Goal: Information Seeking & Learning: Learn about a topic

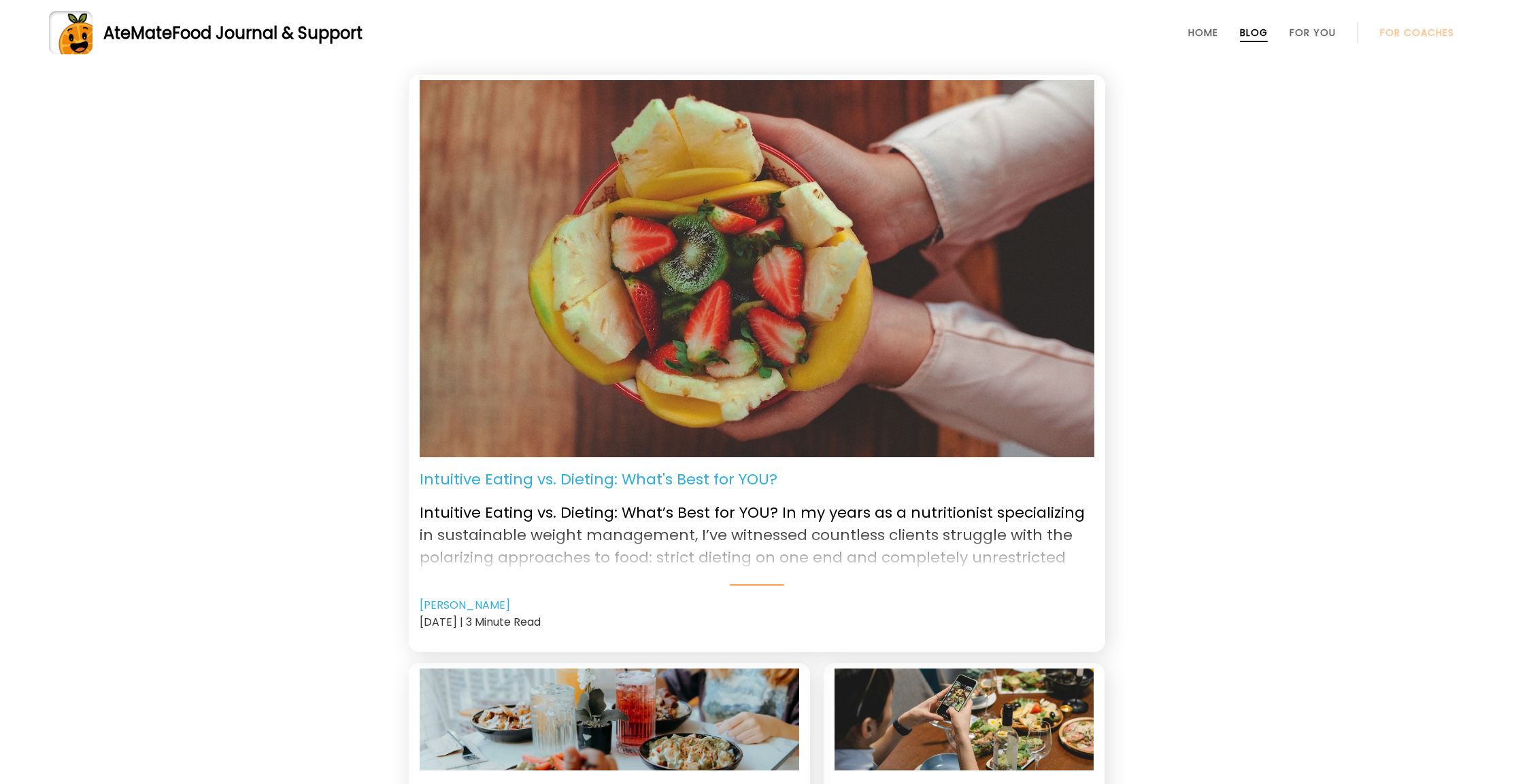
click at [637, 472] on p "Intuitive Eating vs. Dieting: What's Best for YOU?" at bounding box center [598, 479] width 358 height 22
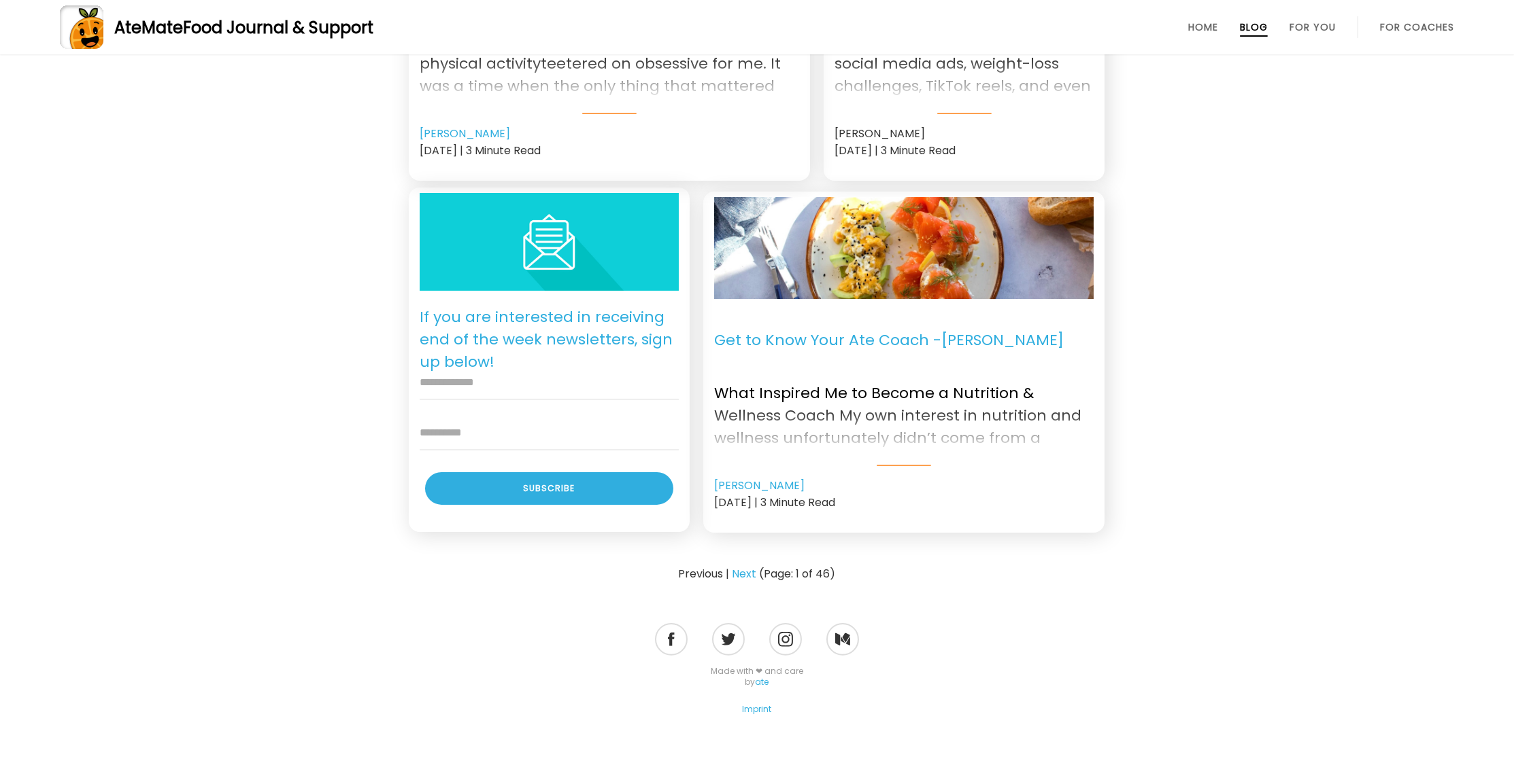
scroll to position [1533, 0]
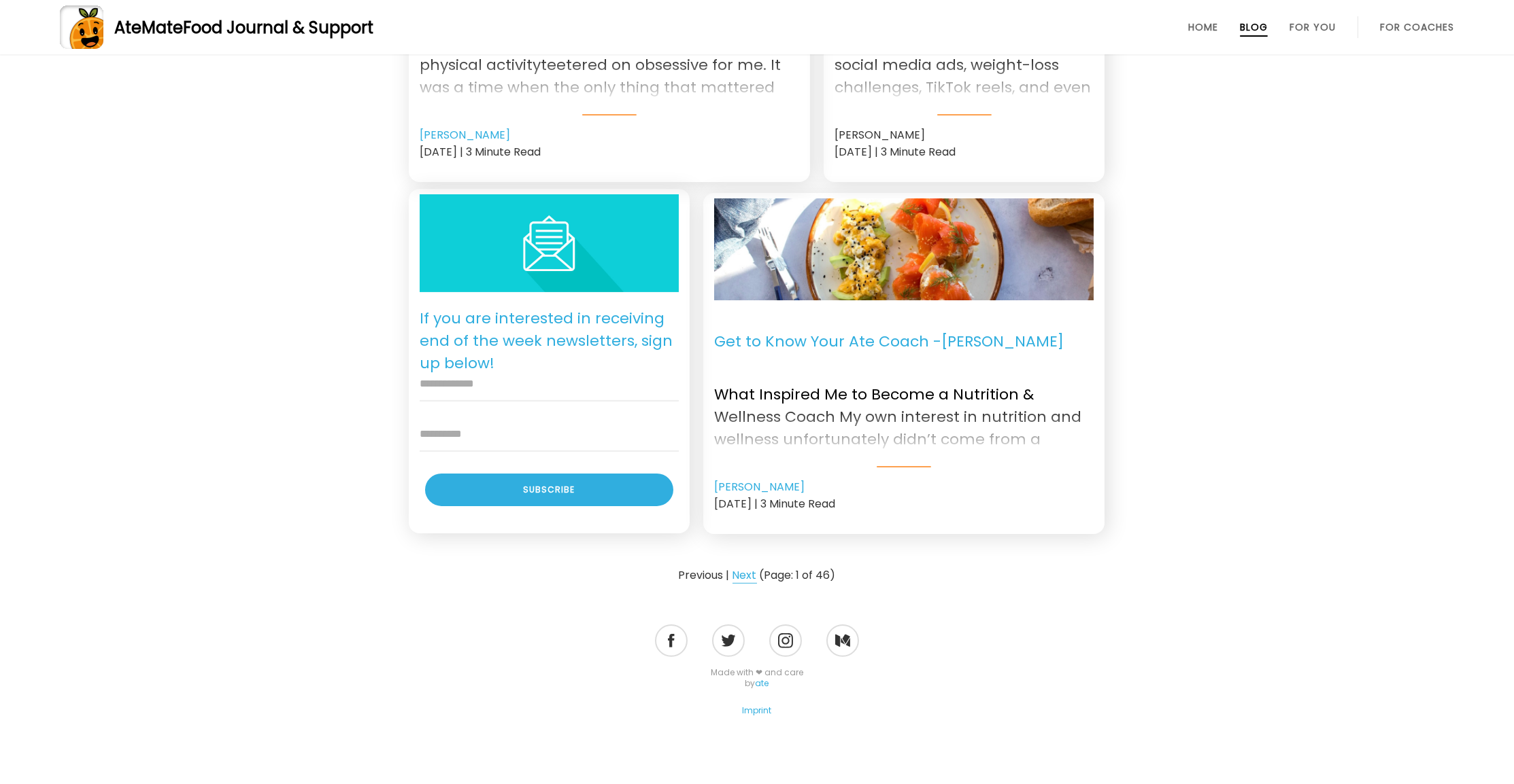
click at [746, 568] on link "Next" at bounding box center [745, 576] width 25 height 16
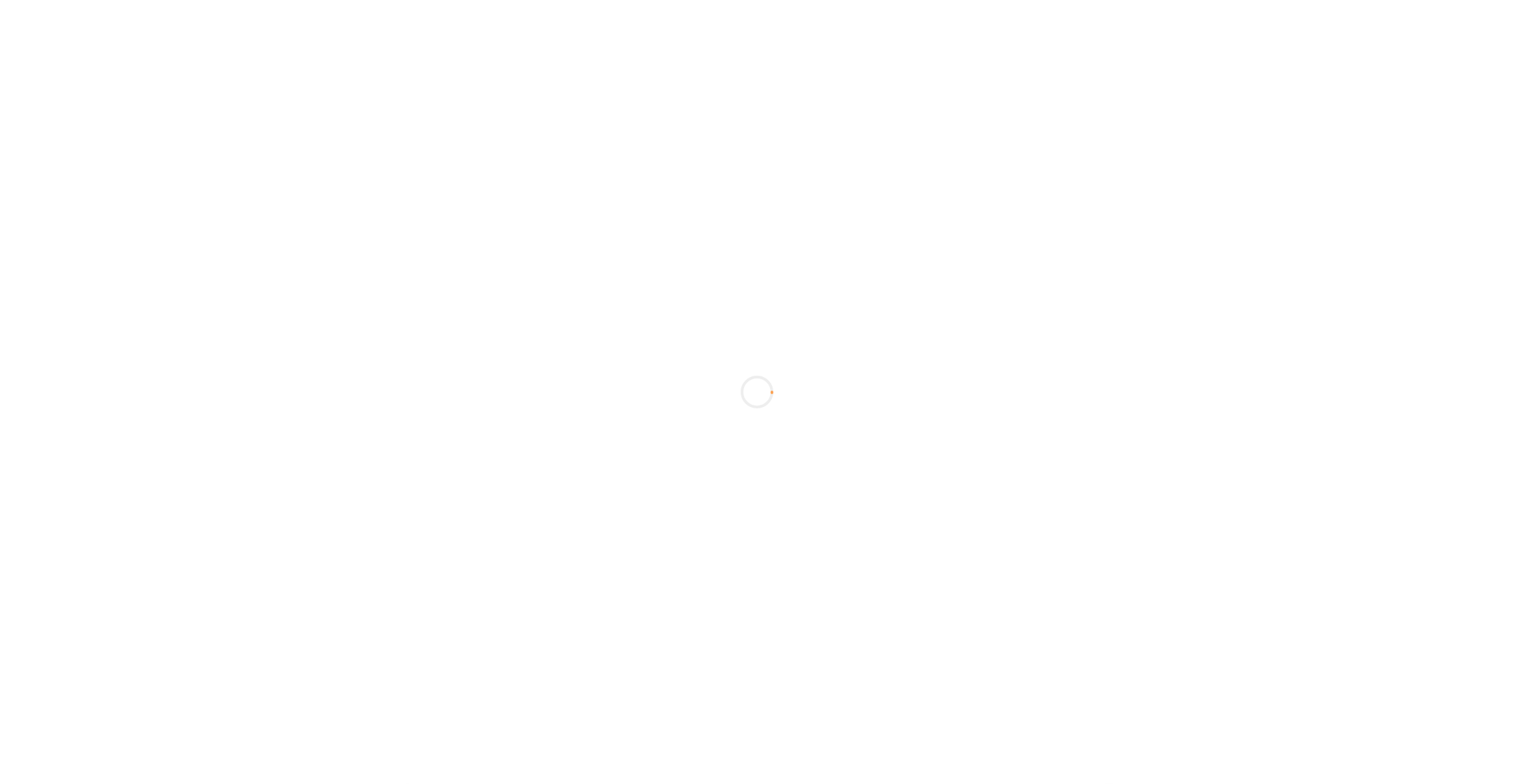
click at [637, 479] on div "Preparing dashboard." at bounding box center [757, 392] width 1514 height 784
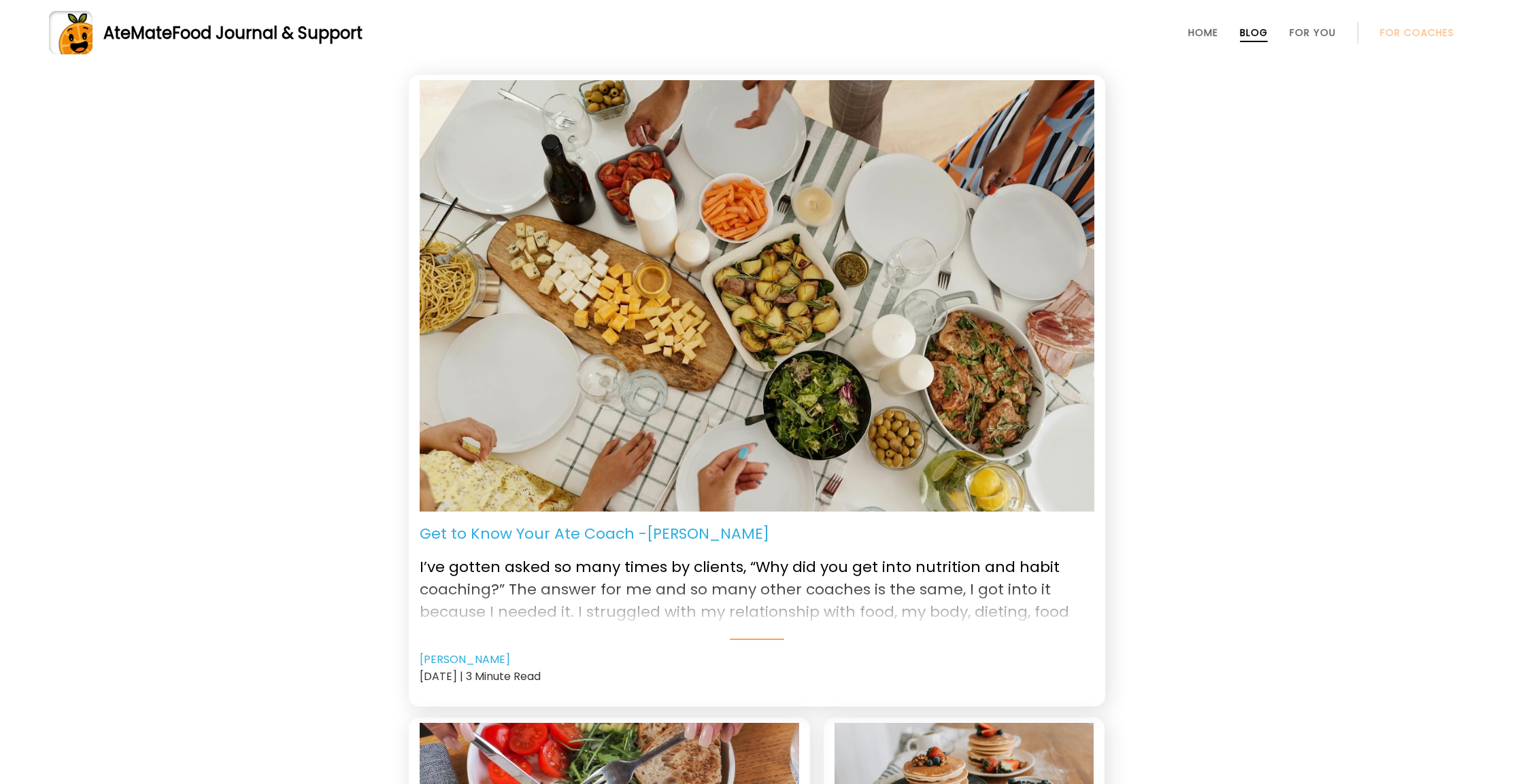
click at [592, 534] on p "Get to Know Your Ate Coach -[PERSON_NAME]" at bounding box center [594, 533] width 350 height 22
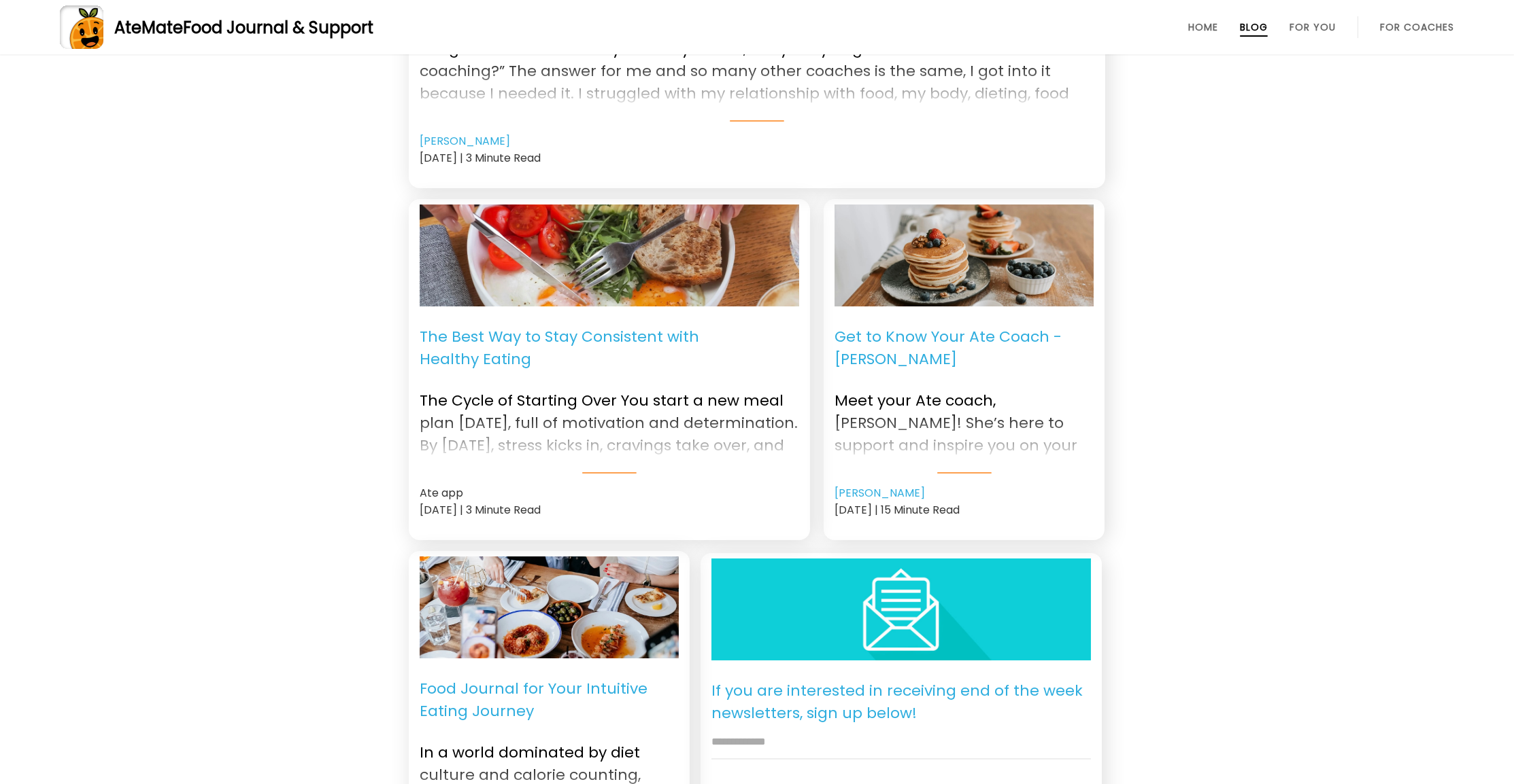
scroll to position [592, 0]
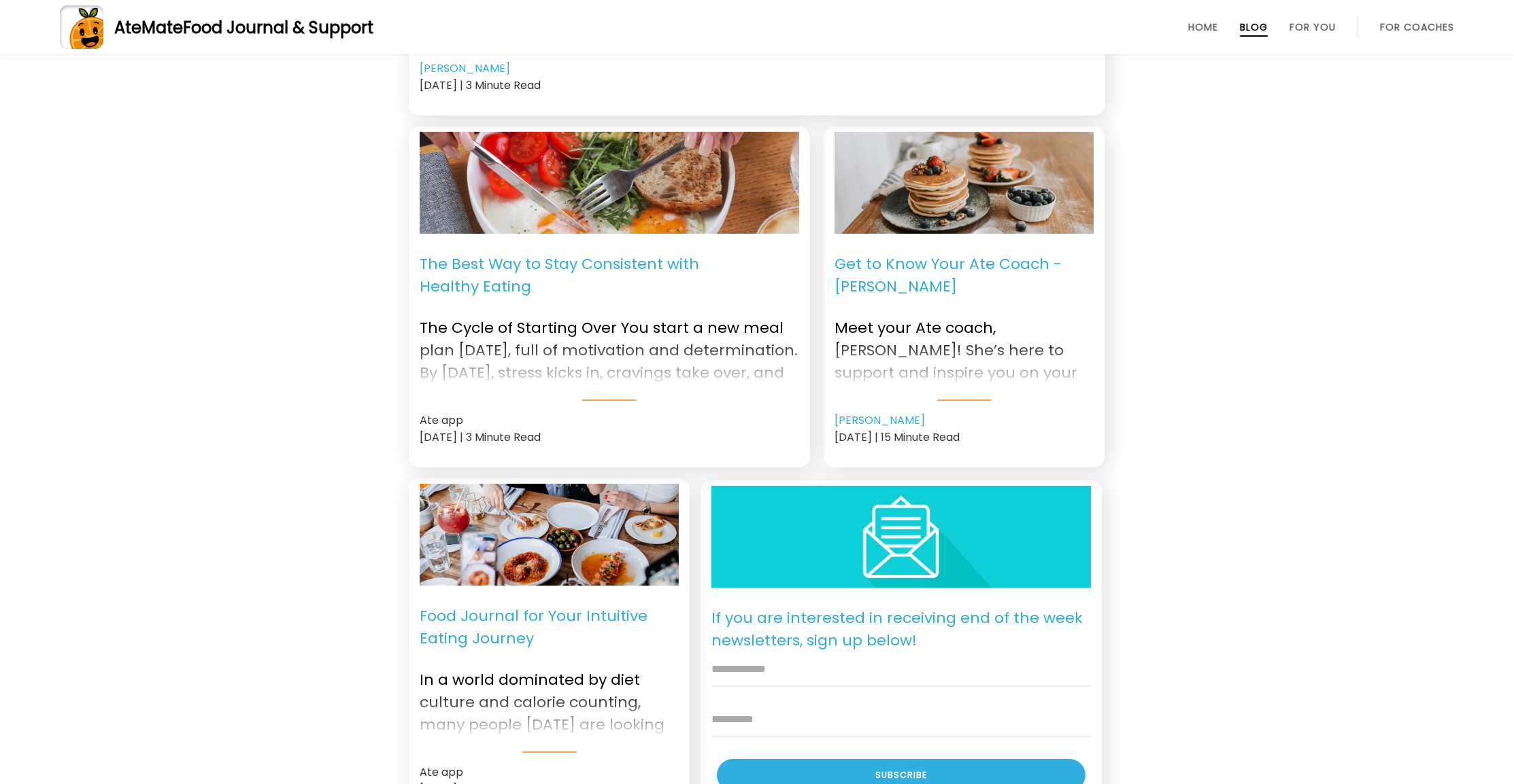
click at [574, 259] on p "The Best Way to Stay Consistent with Healthy Eating" at bounding box center [609, 275] width 380 height 61
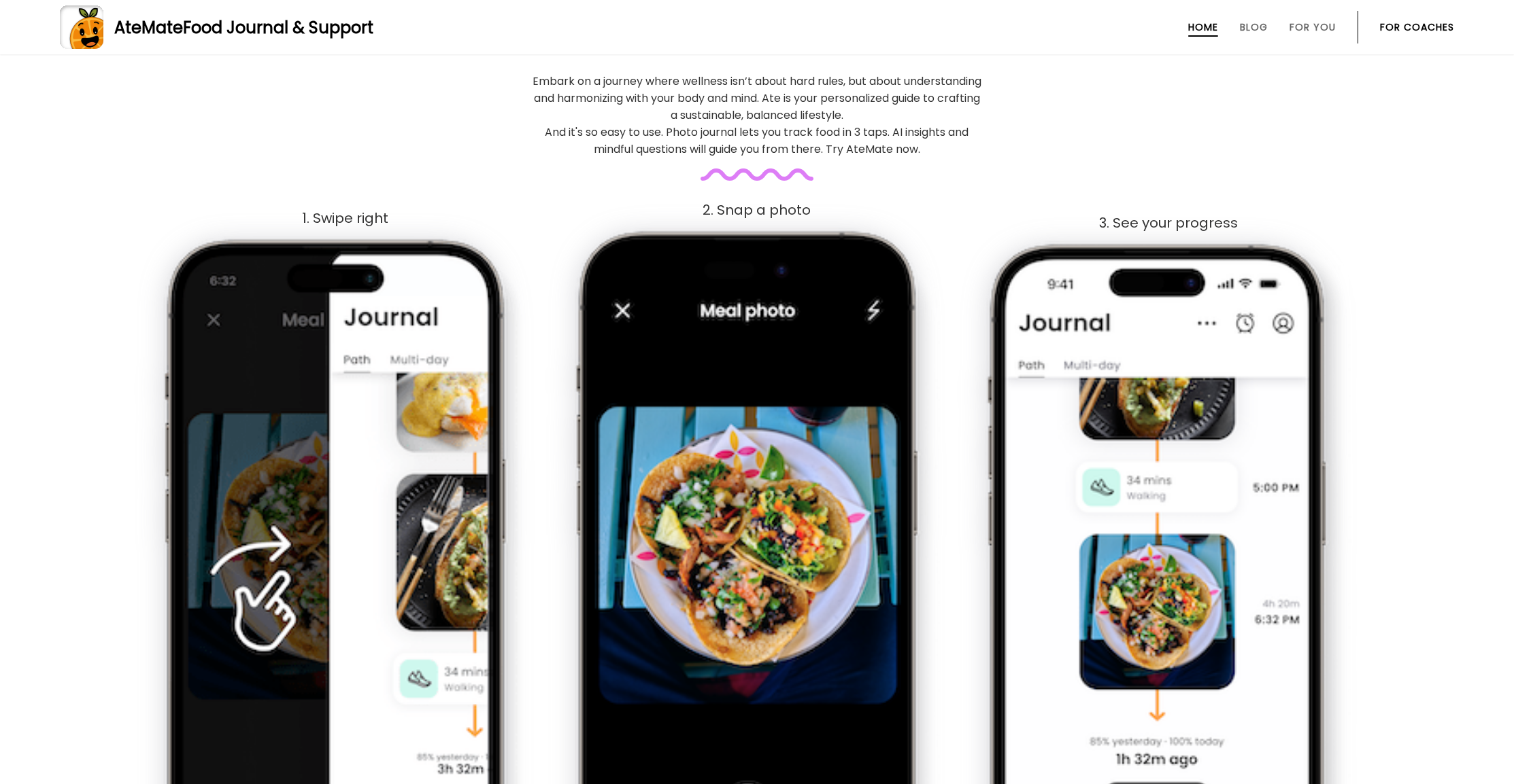
scroll to position [607, 0]
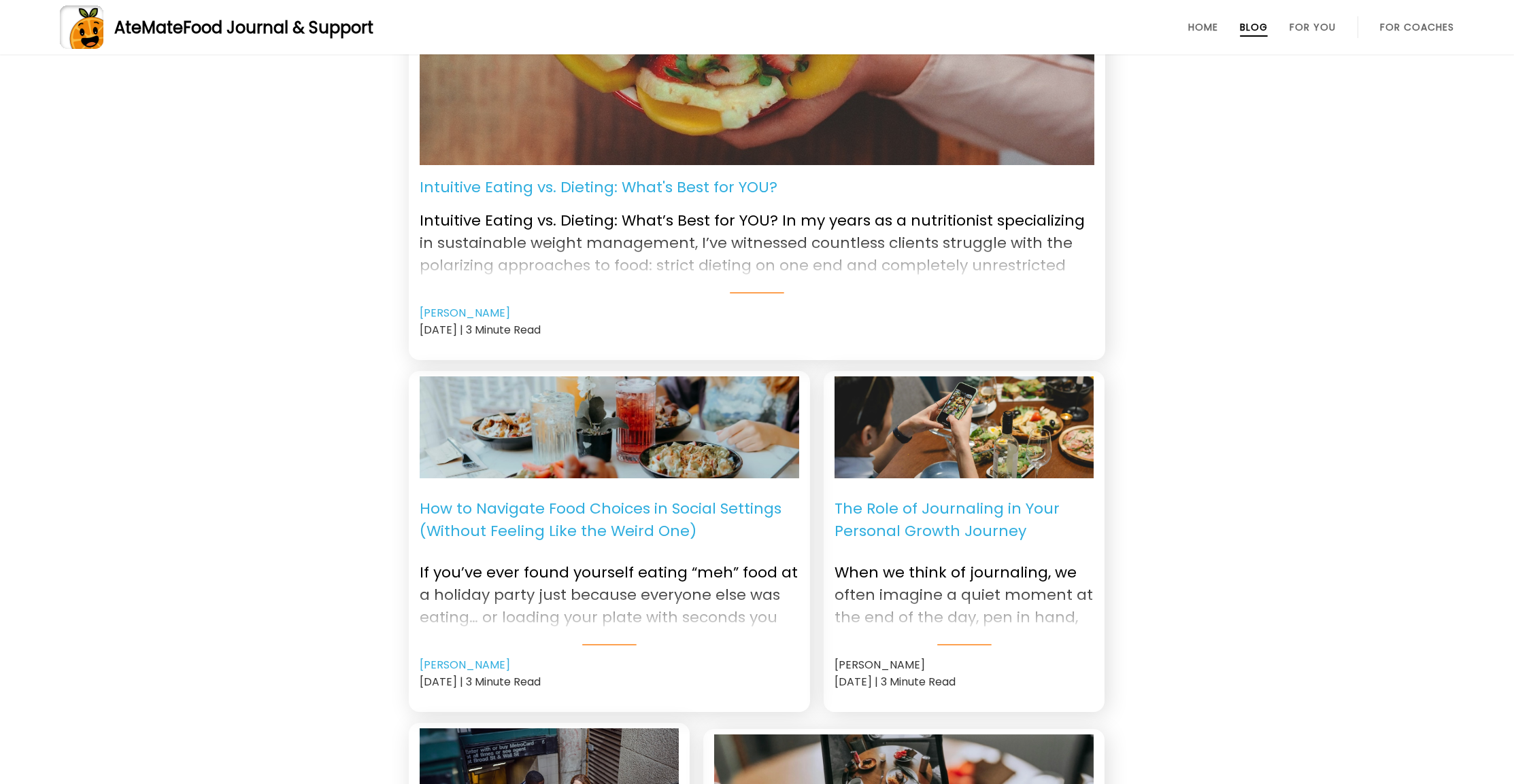
scroll to position [22, 0]
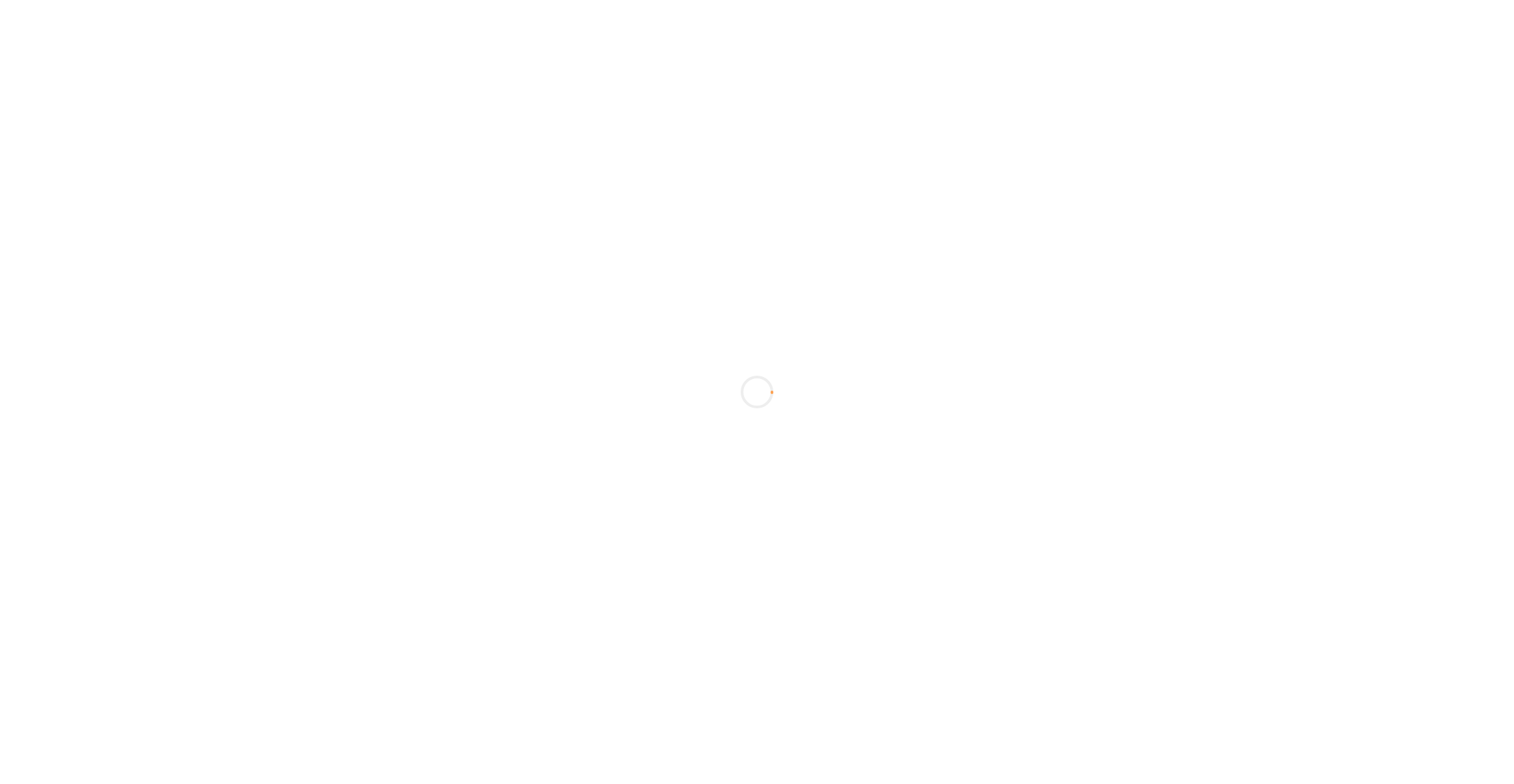
scroll to position [22, 0]
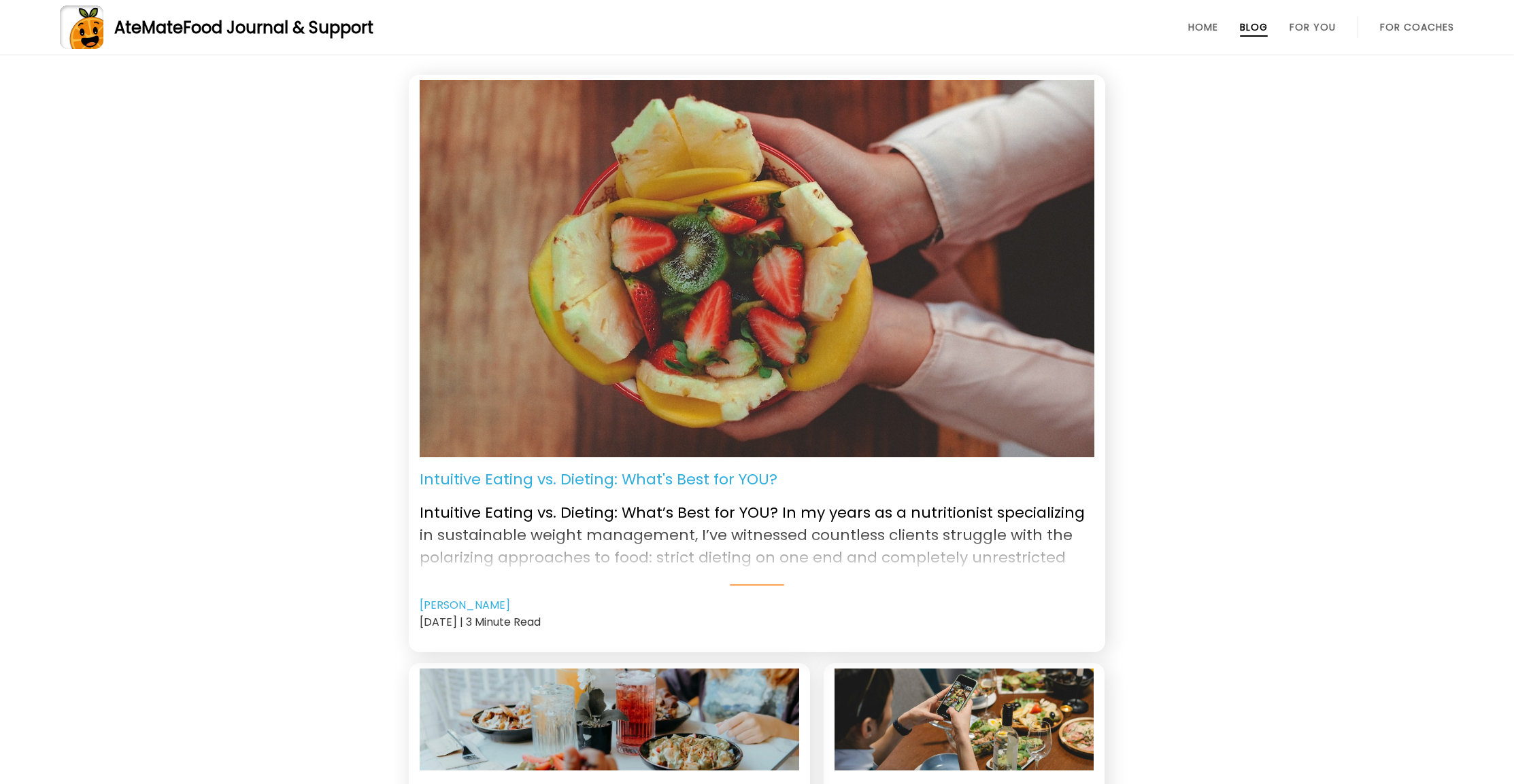
scroll to position [22, 0]
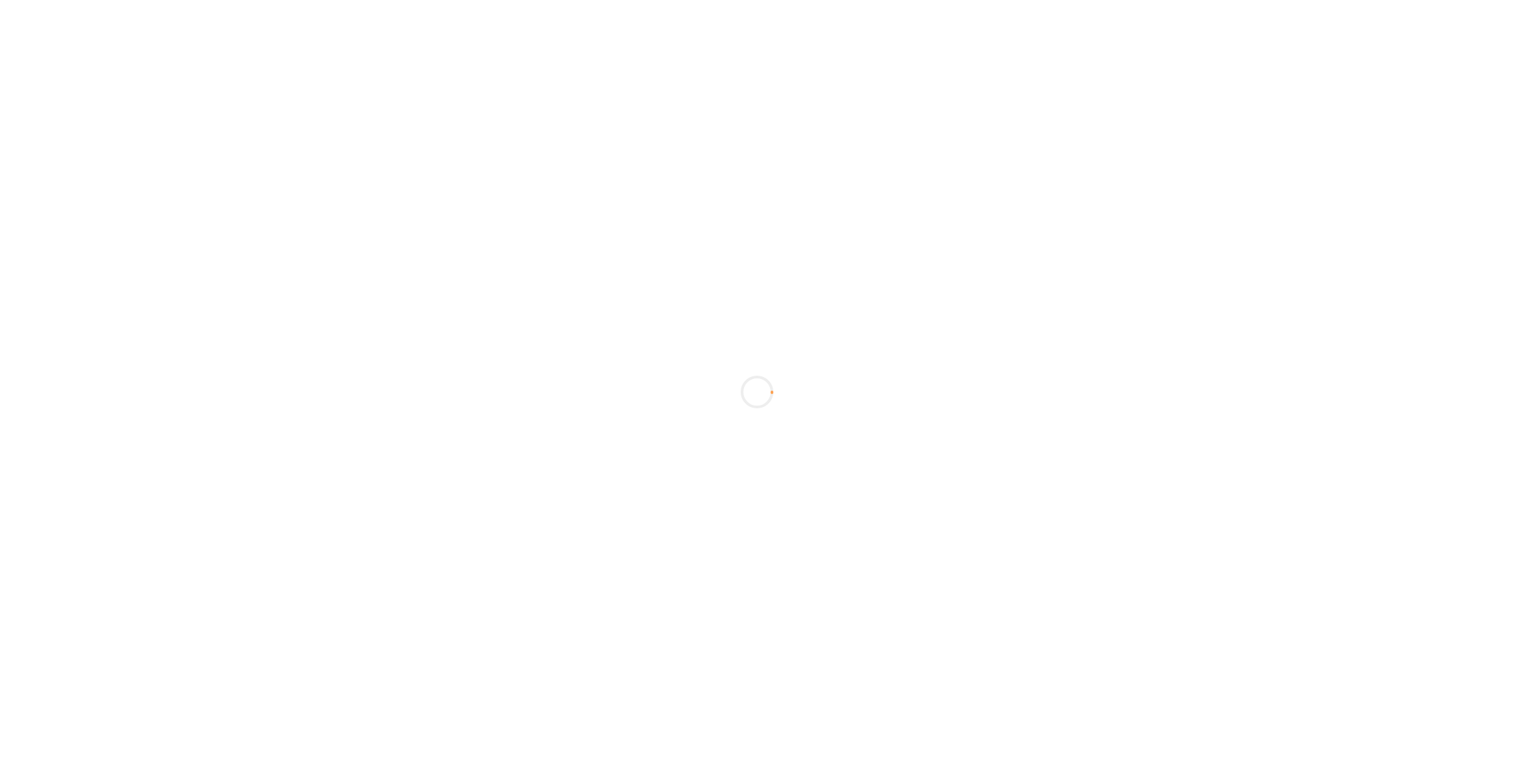
scroll to position [22, 0]
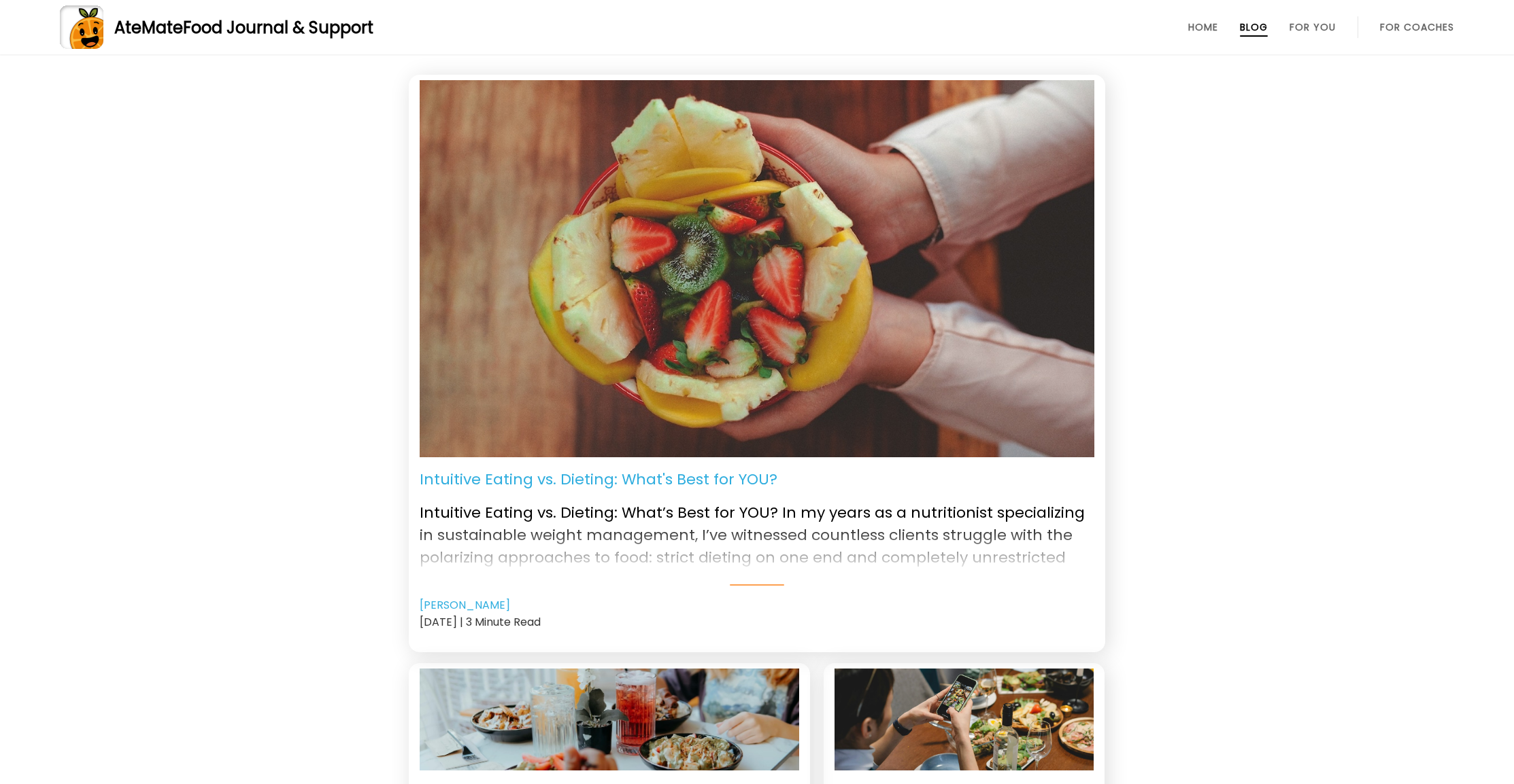
scroll to position [22, 0]
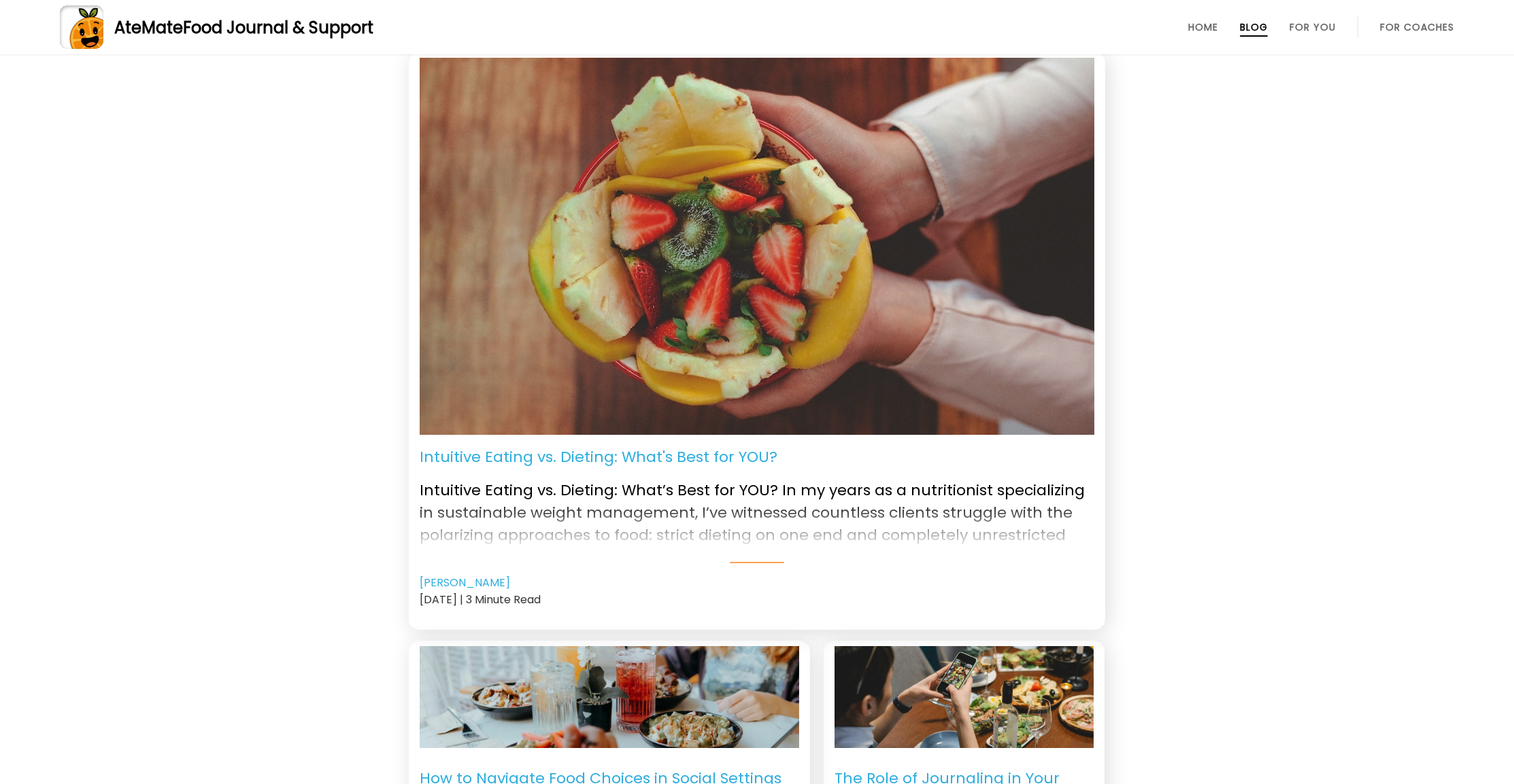
click at [1246, 22] on link "Blog" at bounding box center [1253, 27] width 28 height 11
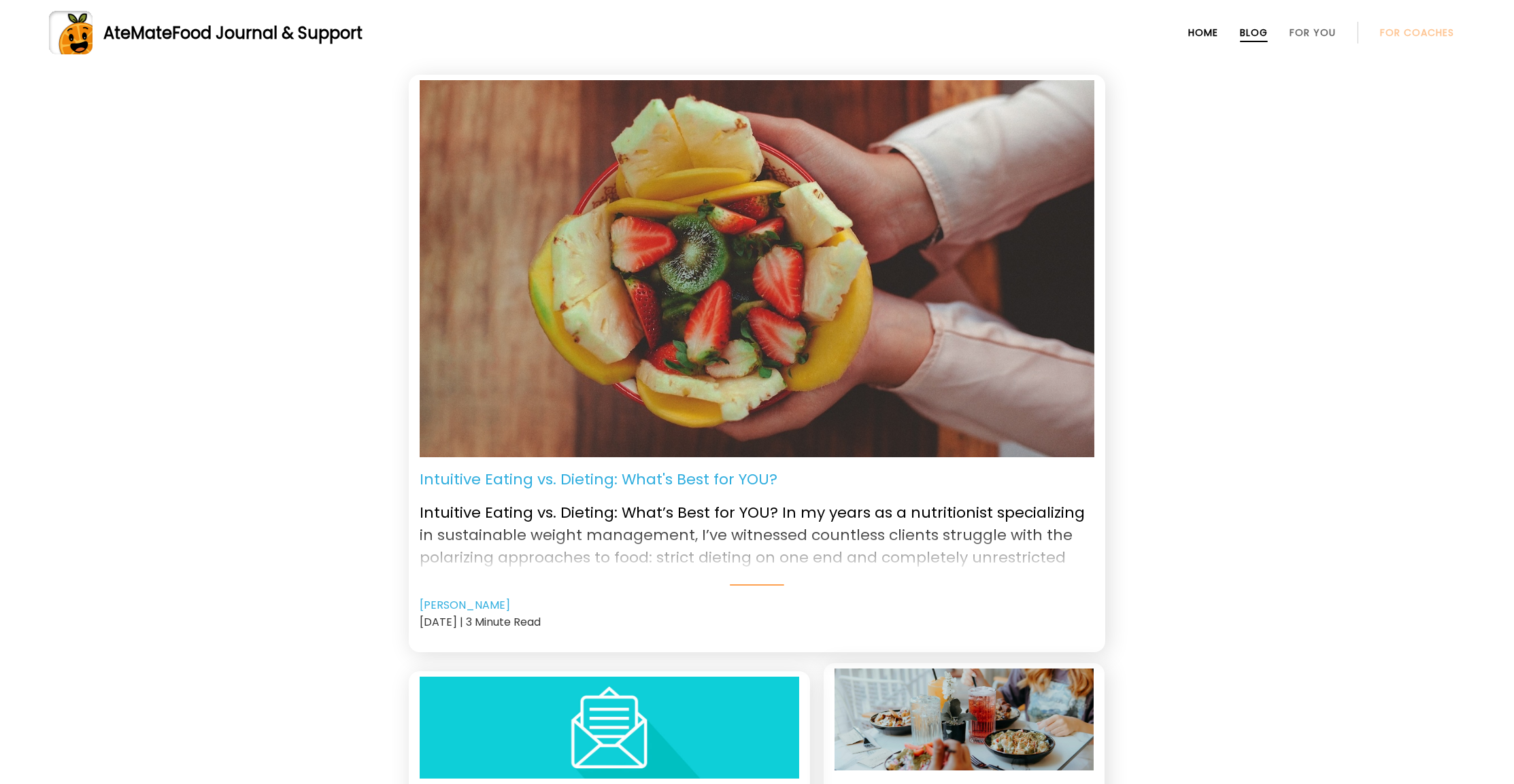
click at [1198, 28] on link "Home" at bounding box center [1203, 33] width 30 height 11
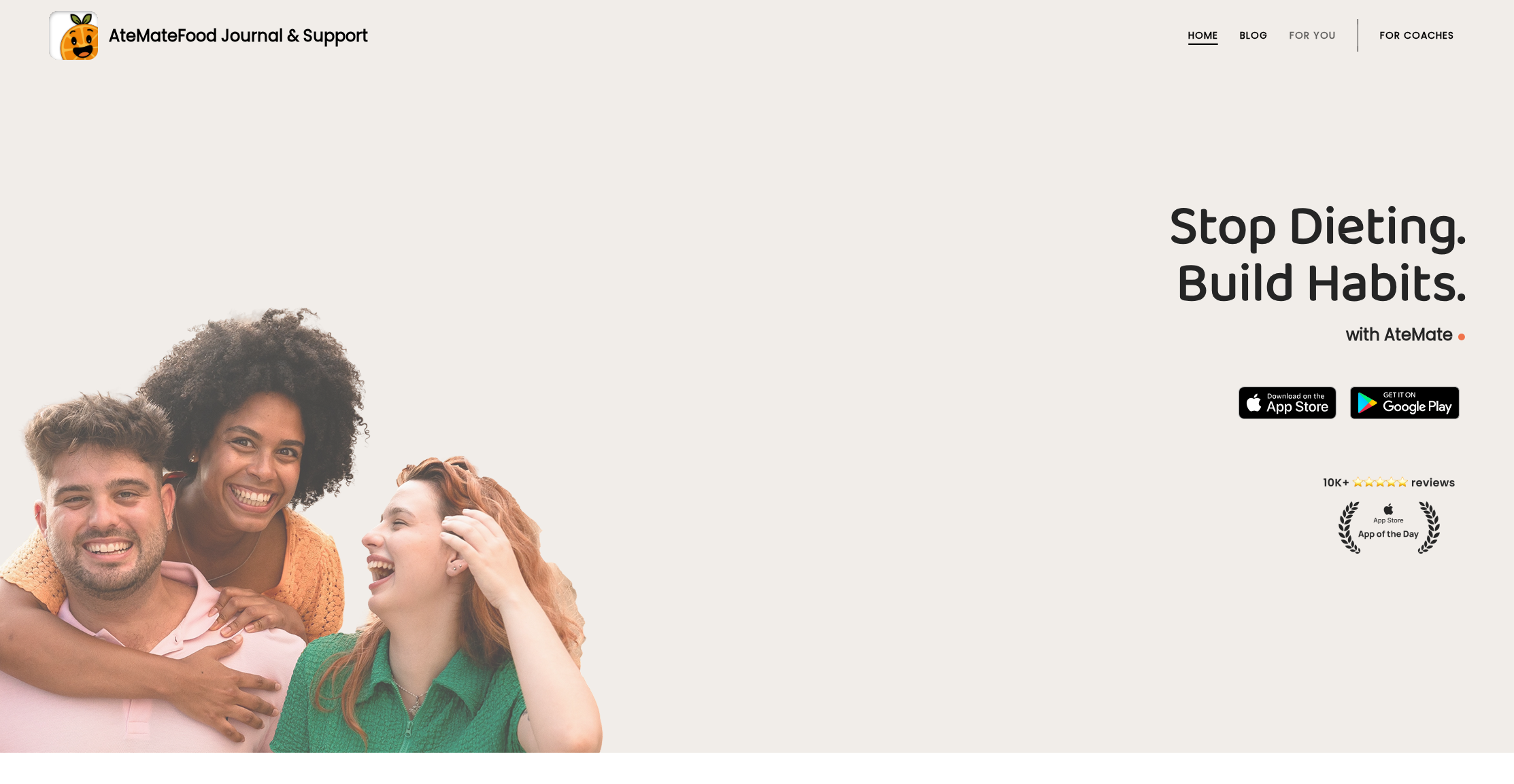
click at [1245, 36] on link "Blog" at bounding box center [1253, 35] width 28 height 11
